Goal: Check status: Check status

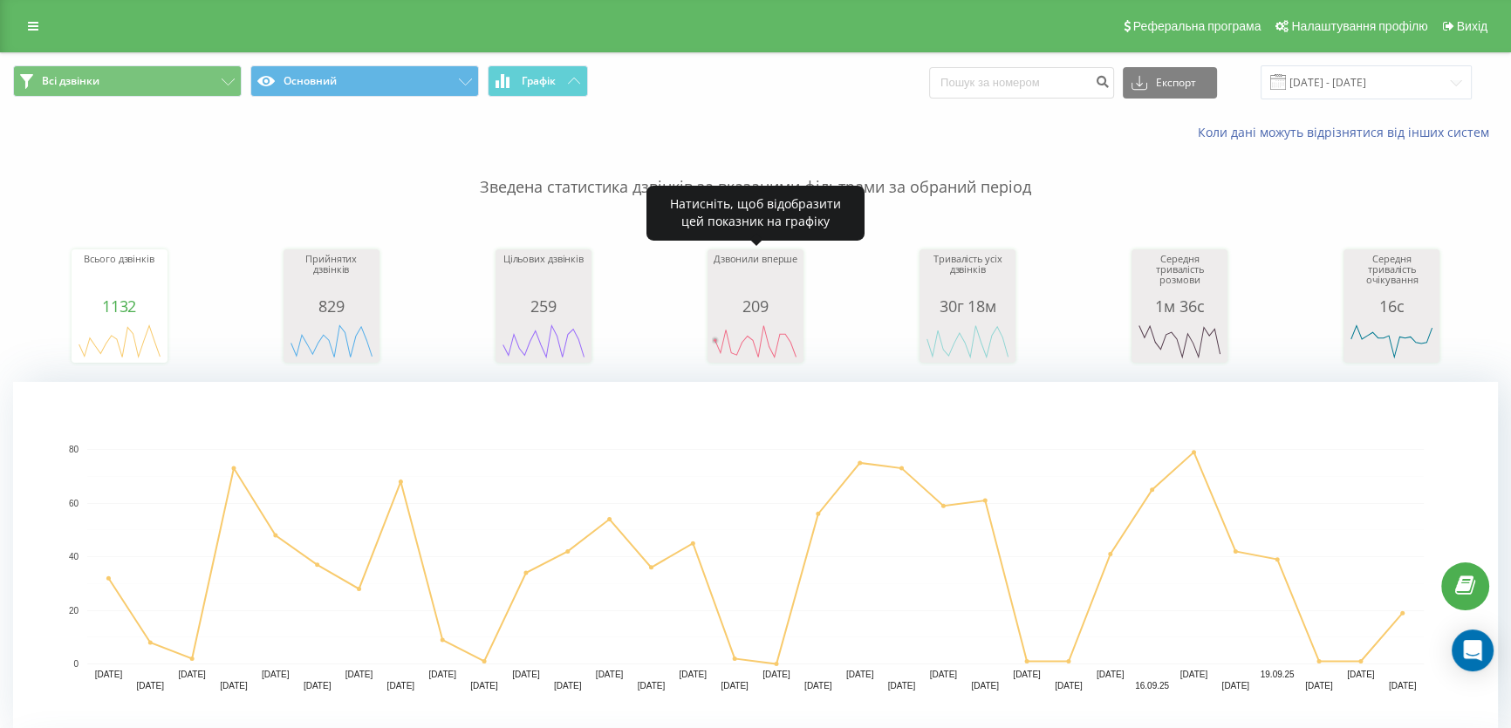
click at [733, 340] on rect "A chart." at bounding box center [755, 341] width 87 height 32
click at [779, 323] on icon "A chart." at bounding box center [755, 341] width 87 height 52
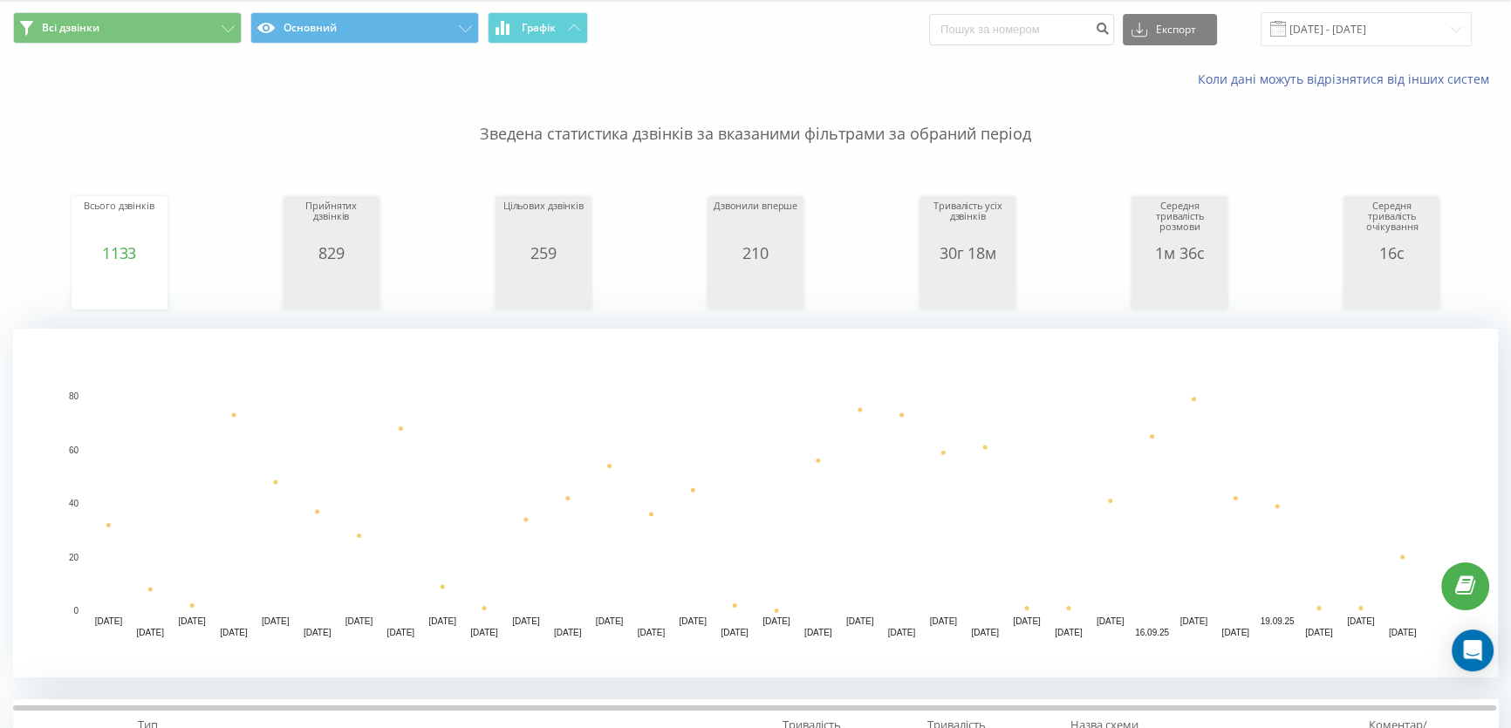
scroll to position [158, 0]
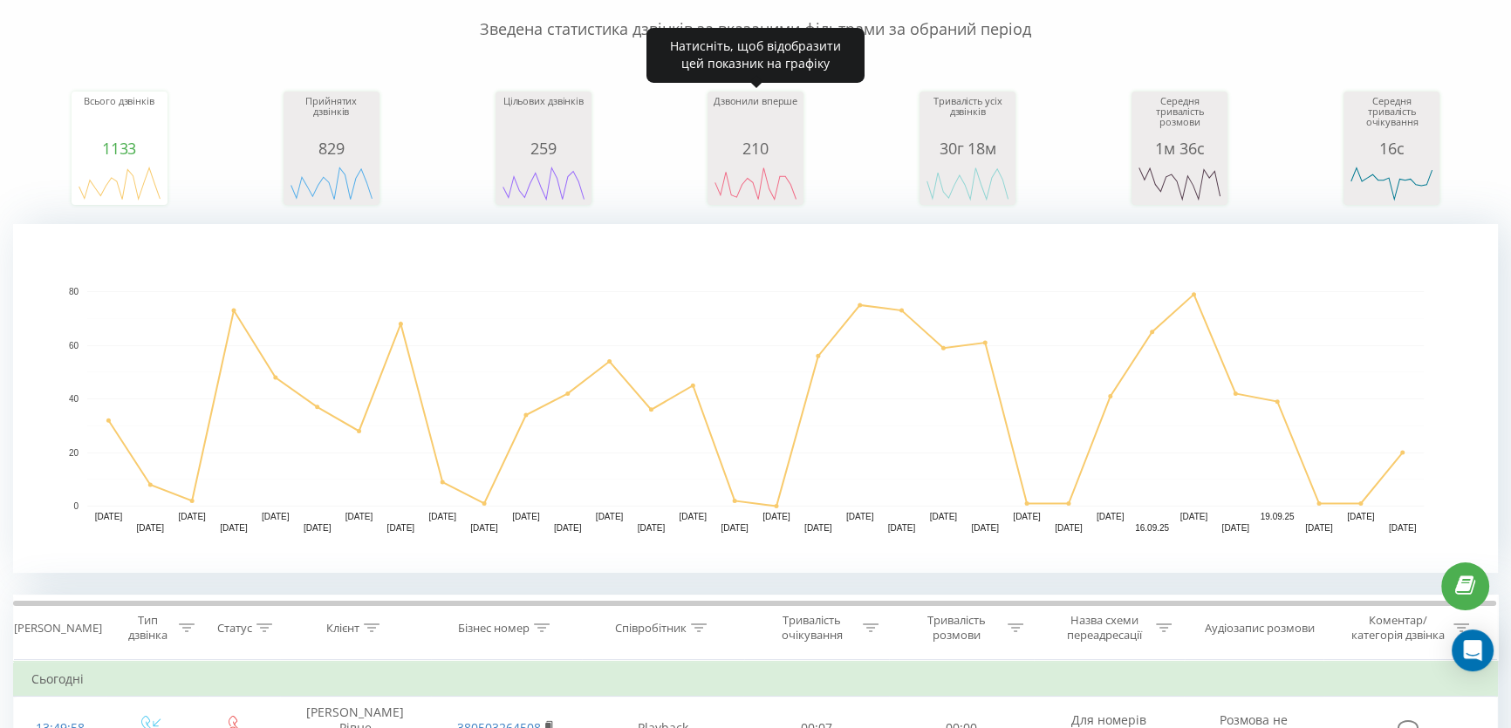
click at [768, 143] on div "210" at bounding box center [755, 148] width 87 height 17
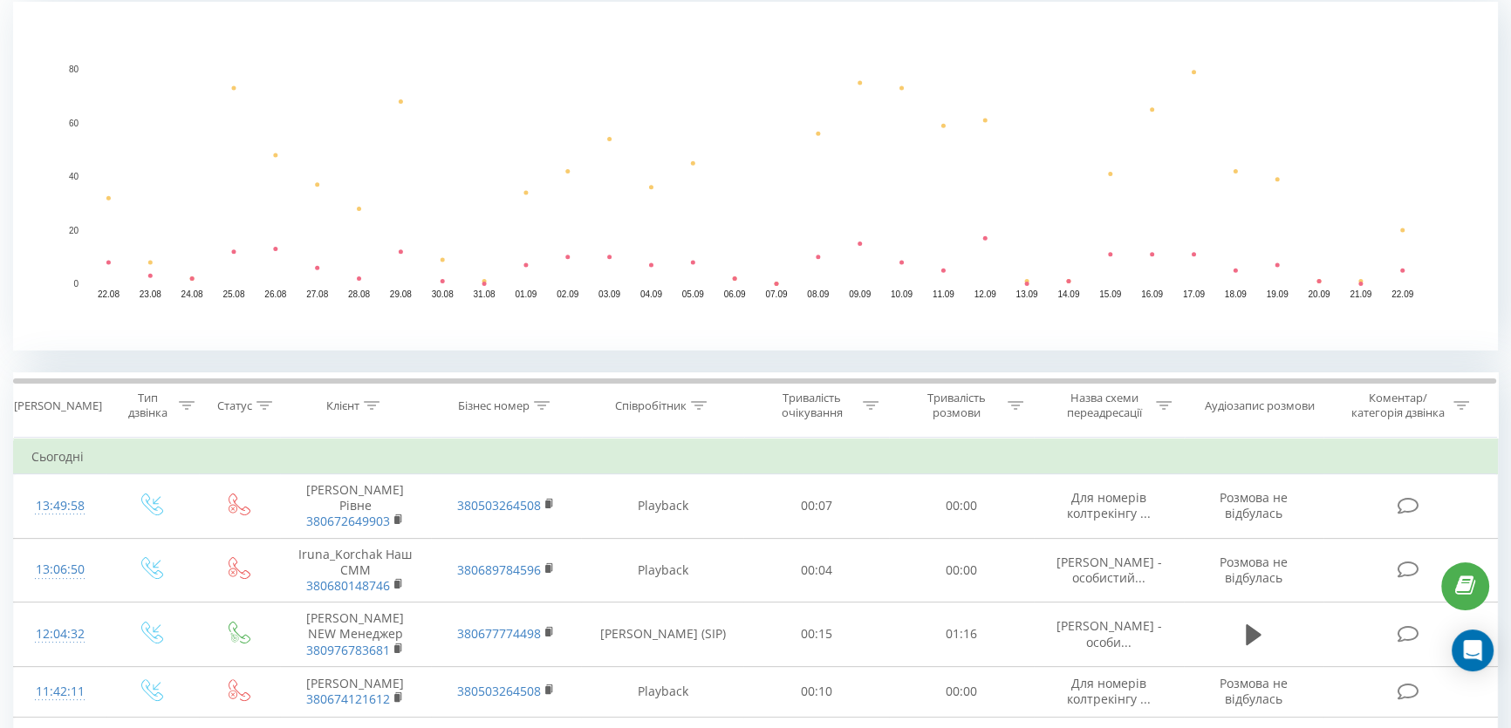
scroll to position [237, 0]
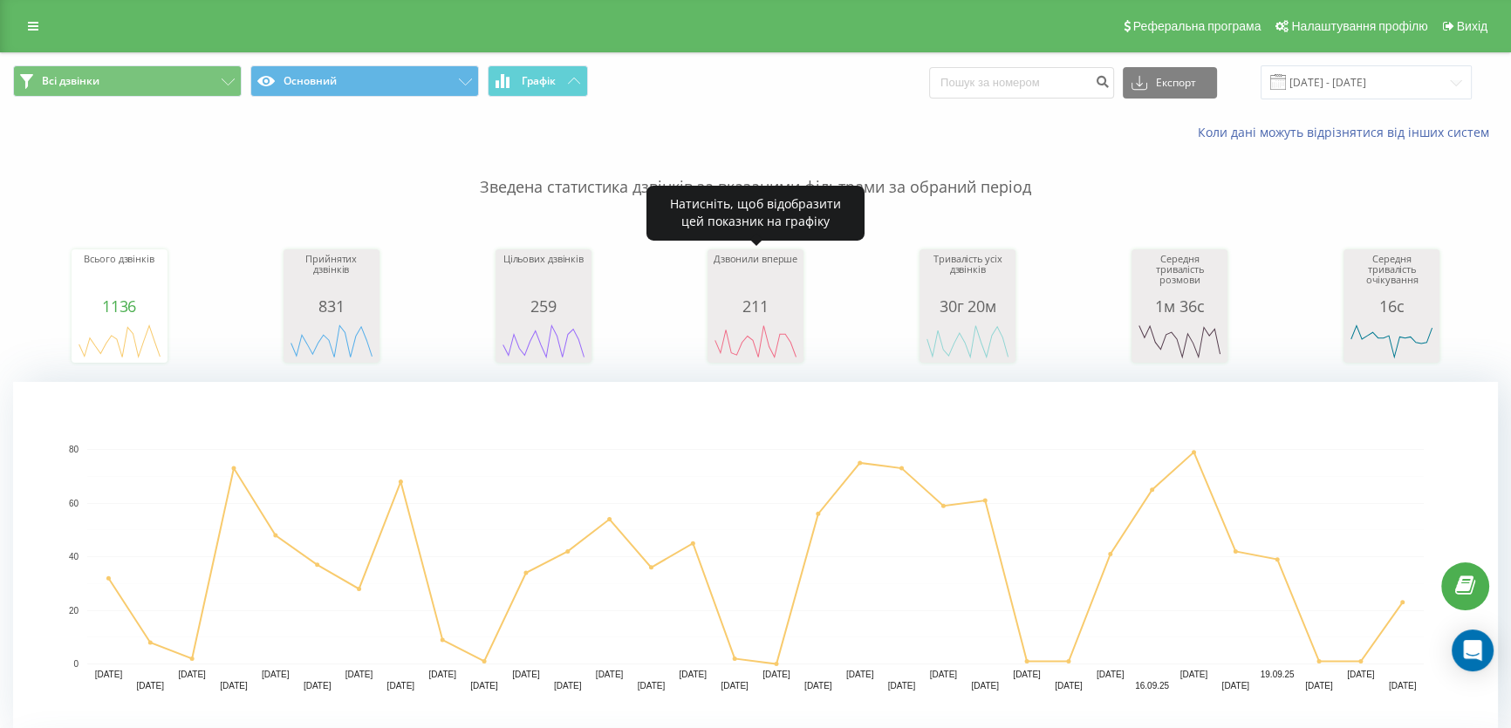
click at [741, 313] on div "211" at bounding box center [755, 305] width 87 height 17
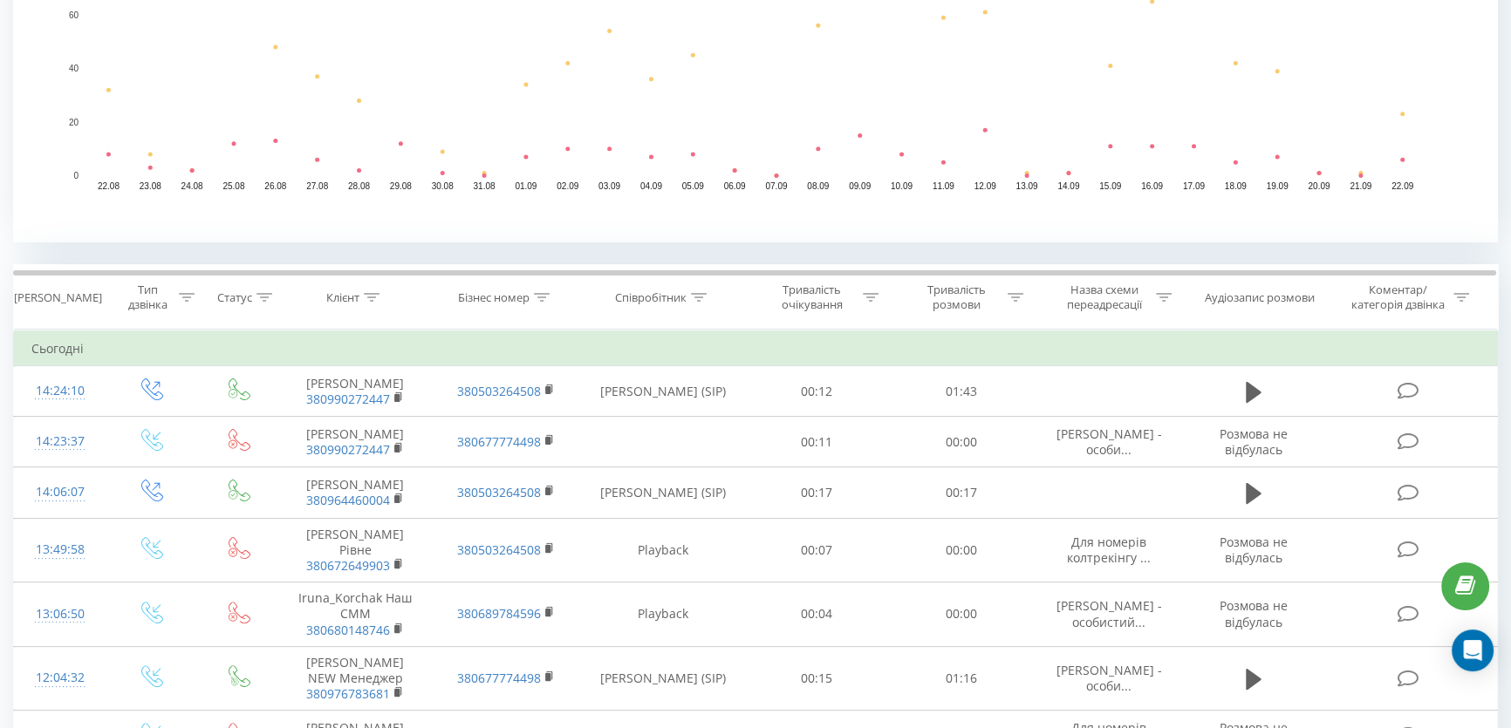
scroll to position [555, 0]
